Goal: Participate in discussion

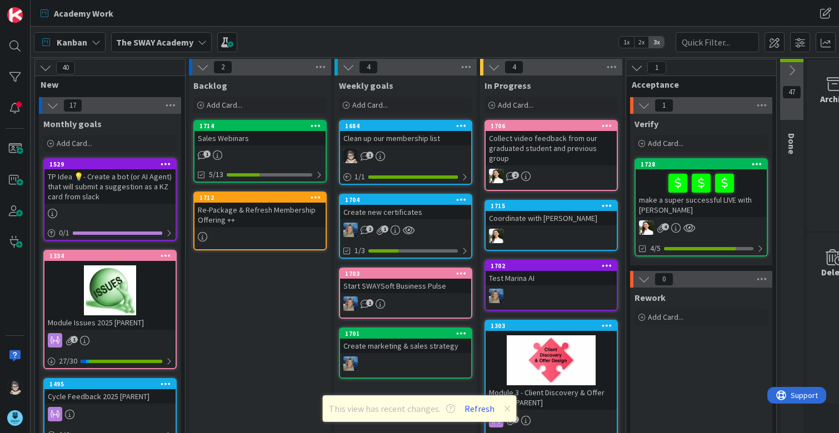
scroll to position [1, 0]
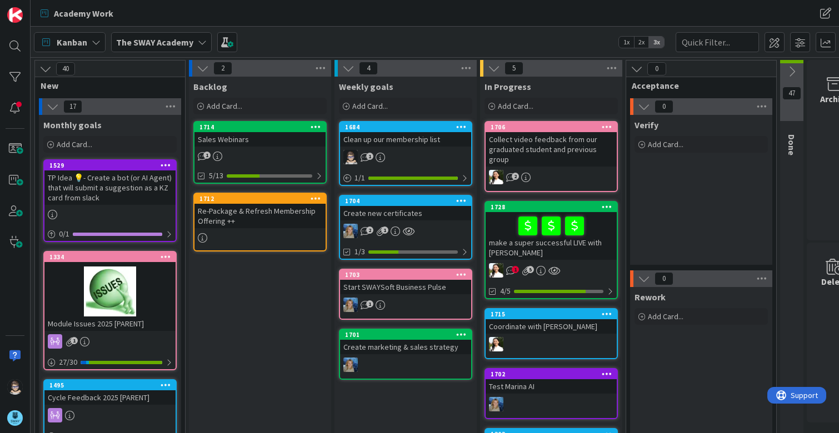
click at [548, 244] on div "make a super successful LIVE with [PERSON_NAME]" at bounding box center [551, 236] width 131 height 48
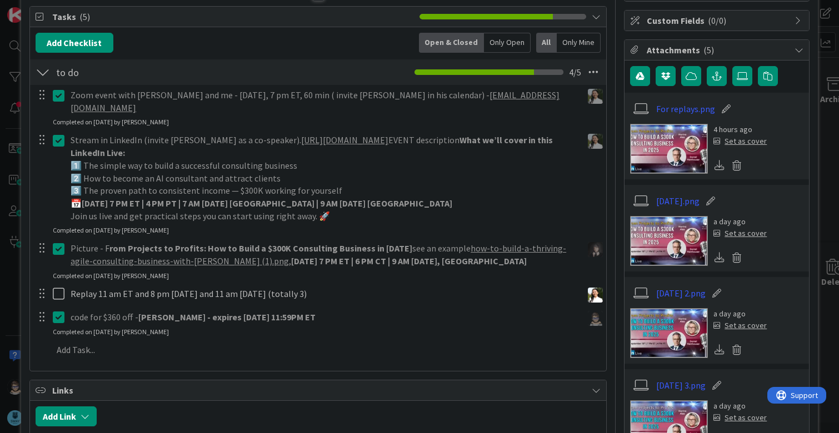
scroll to position [159, 0]
click at [157, 311] on strong "DANIEL - expires 9/20 at 11:59PM ET" at bounding box center [226, 316] width 177 height 11
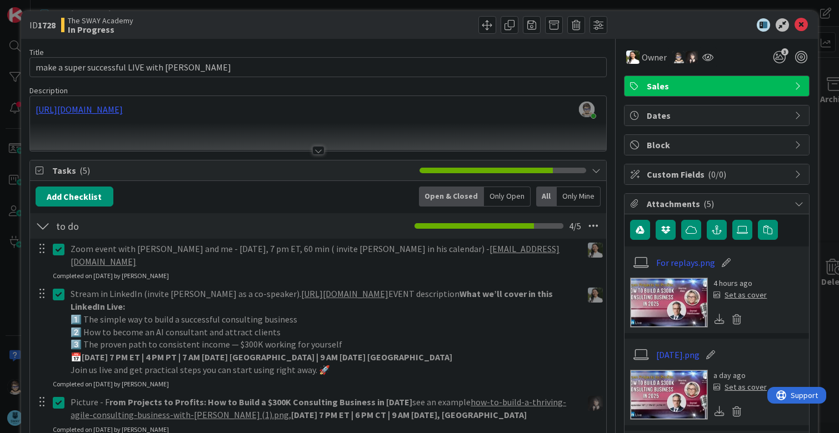
scroll to position [0, 0]
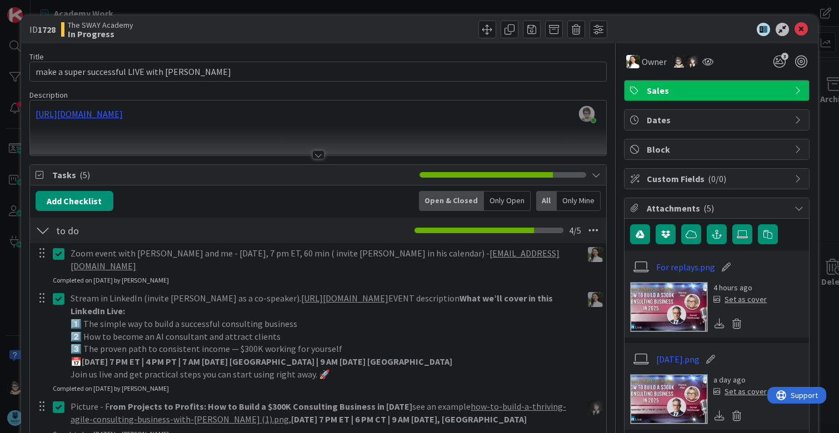
click at [317, 158] on div at bounding box center [318, 155] width 12 height 9
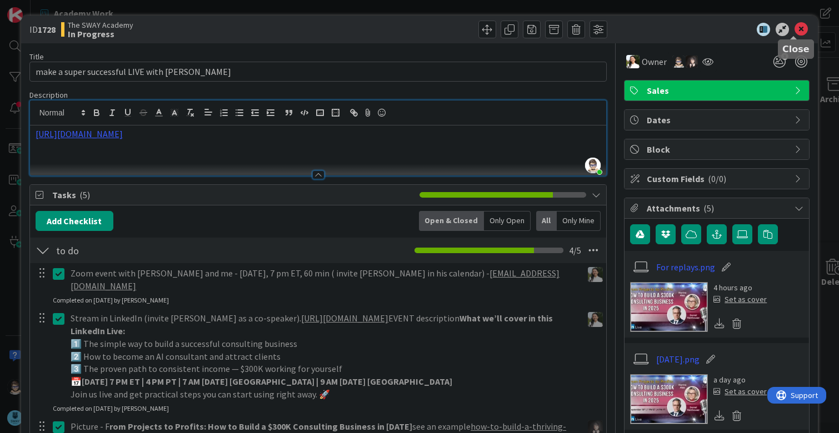
click at [796, 33] on icon at bounding box center [801, 29] width 13 height 13
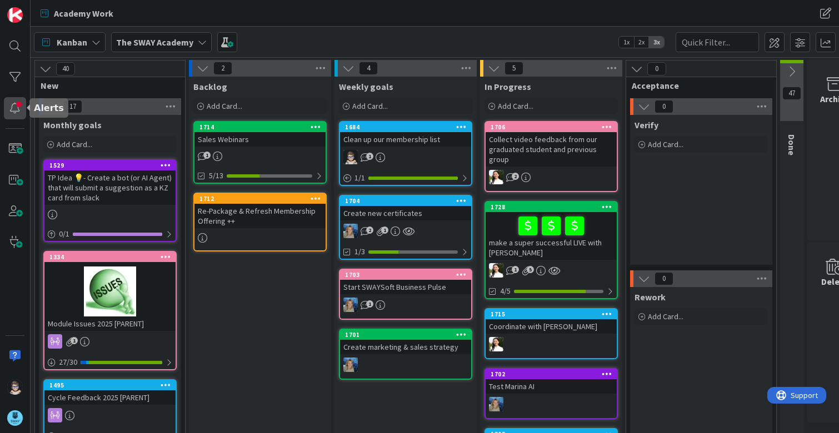
click at [14, 111] on div at bounding box center [15, 108] width 22 height 22
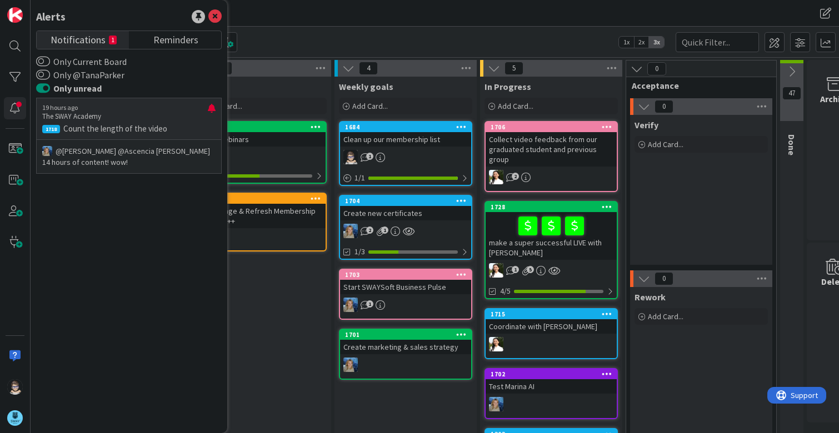
click at [156, 152] on p "@Tana Parker﻿ ﻿@Ascencia Fike Komala﻿ 14 hours of content! wow!" at bounding box center [128, 157] width 173 height 22
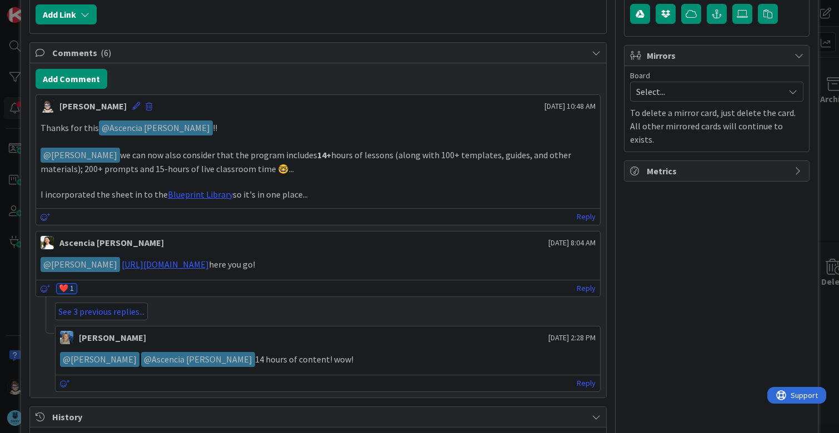
scroll to position [221, 0]
click at [120, 313] on link "See 3 previous replies..." at bounding box center [101, 311] width 93 height 18
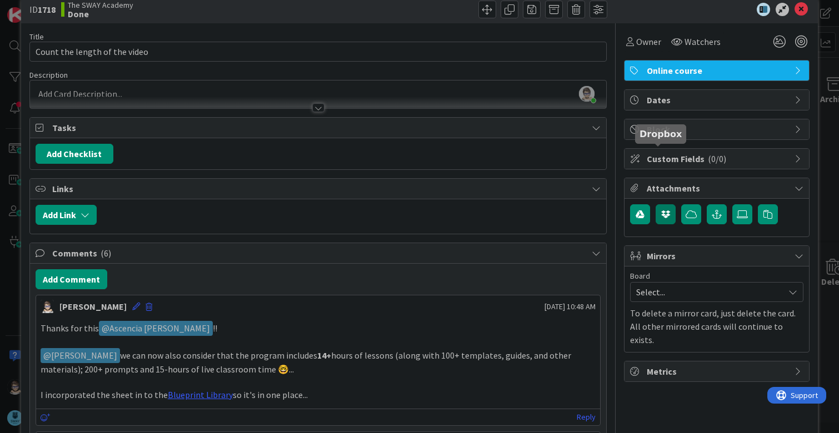
scroll to position [0, 0]
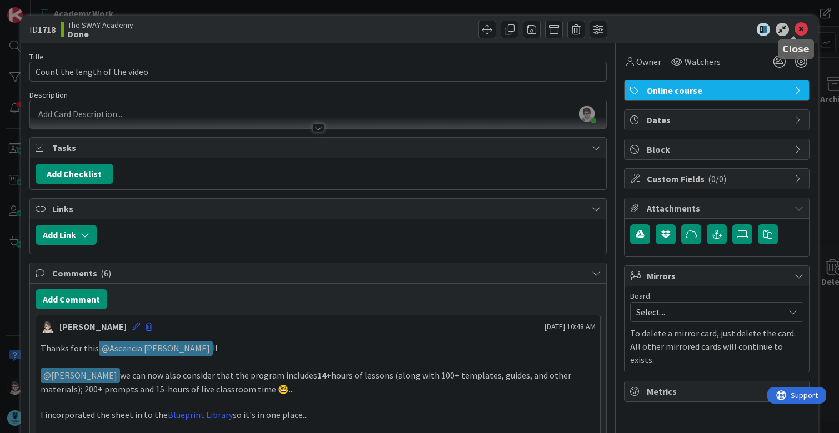
click at [795, 22] on div "ID 1718 The SWAY Academy Done" at bounding box center [419, 30] width 797 height 28
click at [795, 26] on icon at bounding box center [801, 29] width 13 height 13
